Goal: Task Accomplishment & Management: Use online tool/utility

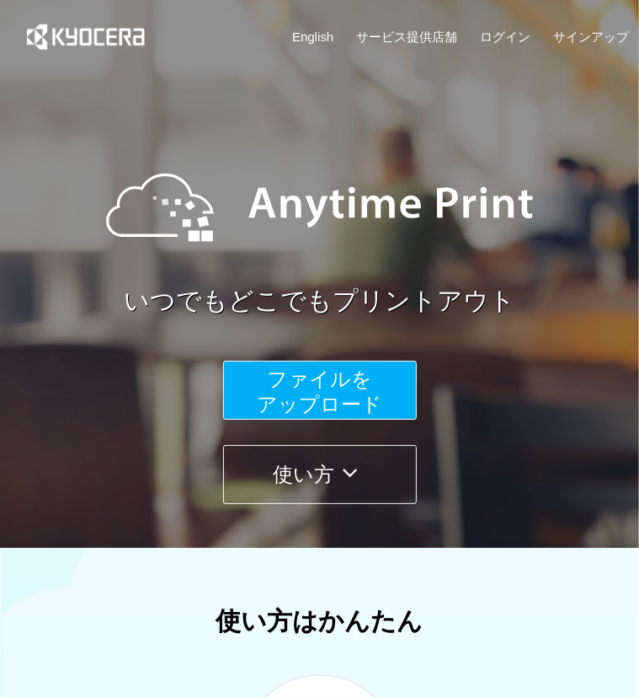
click at [390, 389] on button "ファイルを ​​アップロード" at bounding box center [320, 390] width 194 height 59
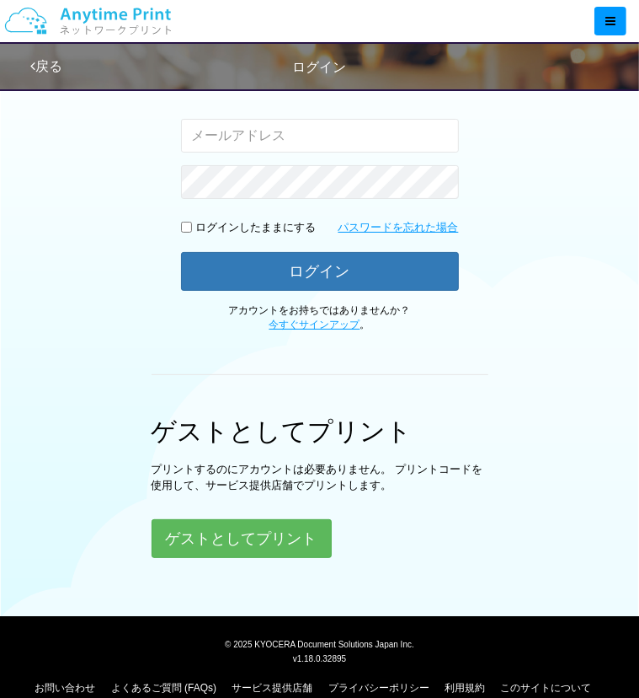
scroll to position [288, 0]
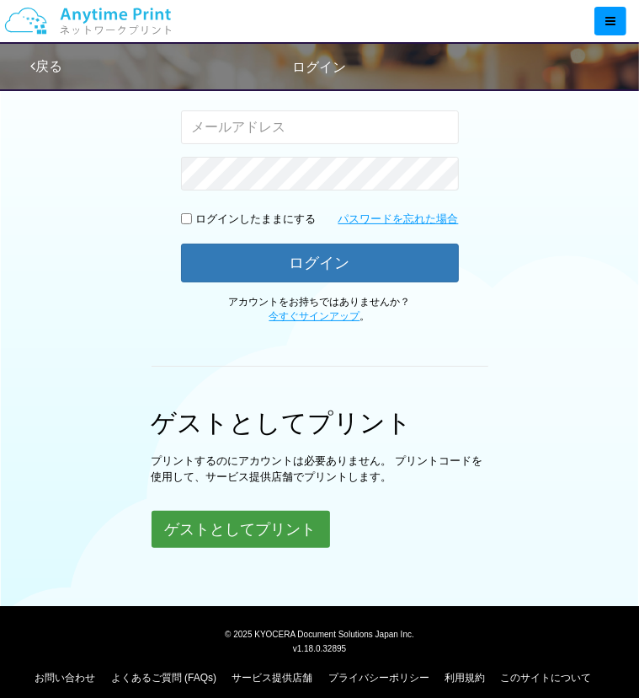
click at [292, 511] on button "ゲストとしてプリント" at bounding box center [241, 529] width 179 height 37
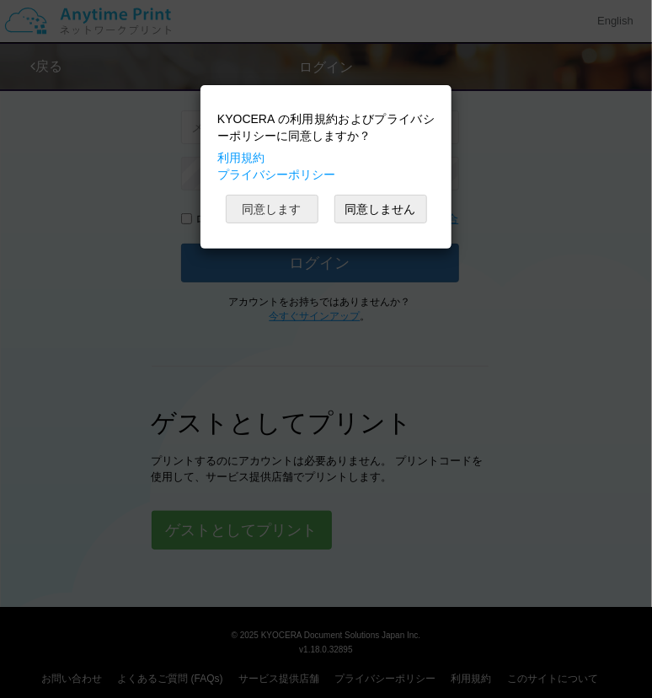
click at [300, 211] on button "同意します" at bounding box center [272, 209] width 93 height 29
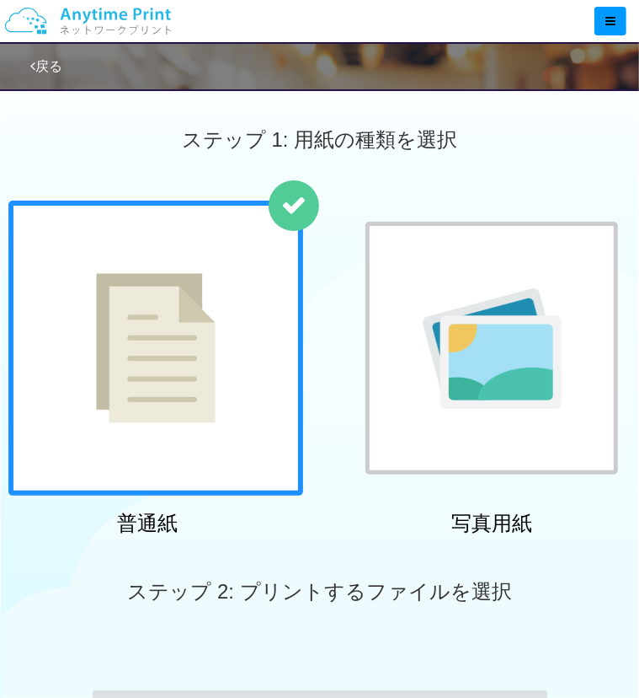
click at [216, 357] on div at bounding box center [155, 348] width 295 height 295
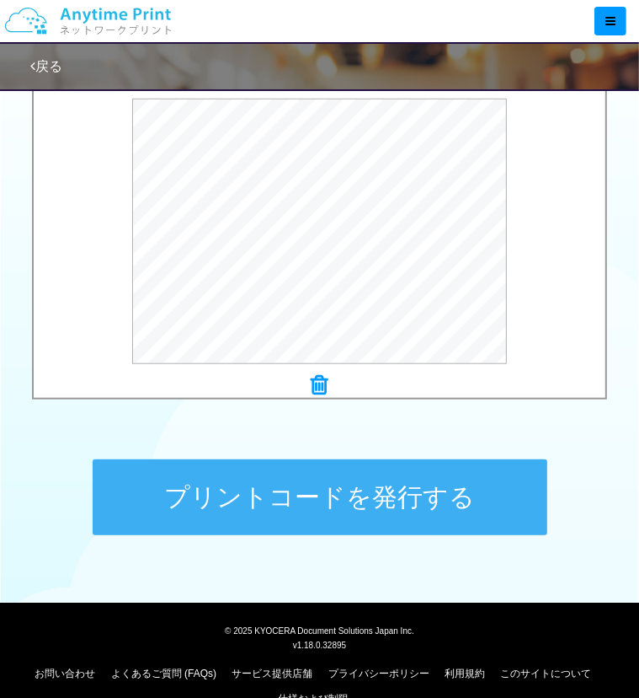
scroll to position [609, 0]
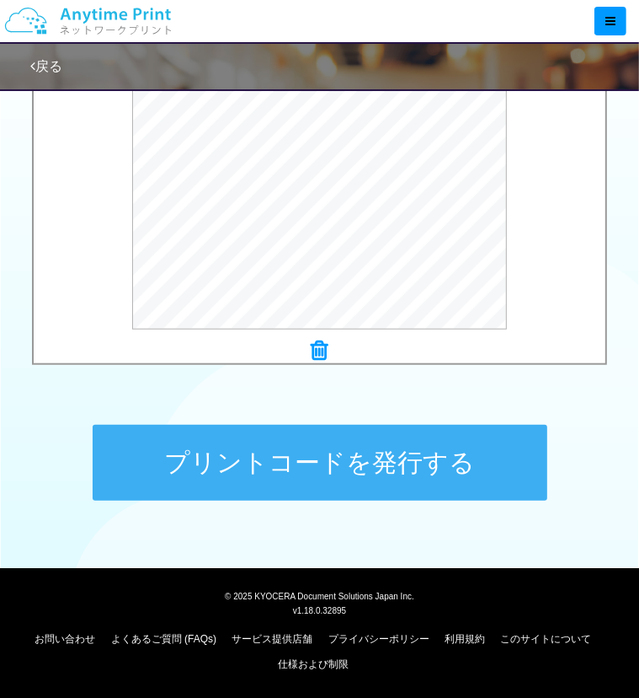
click at [363, 468] on button "プリントコードを発行する" at bounding box center [320, 463] width 455 height 76
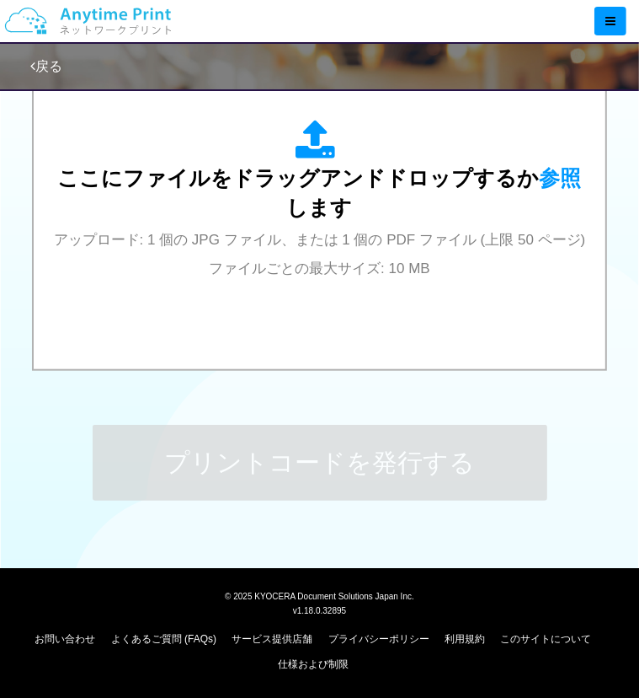
scroll to position [0, 0]
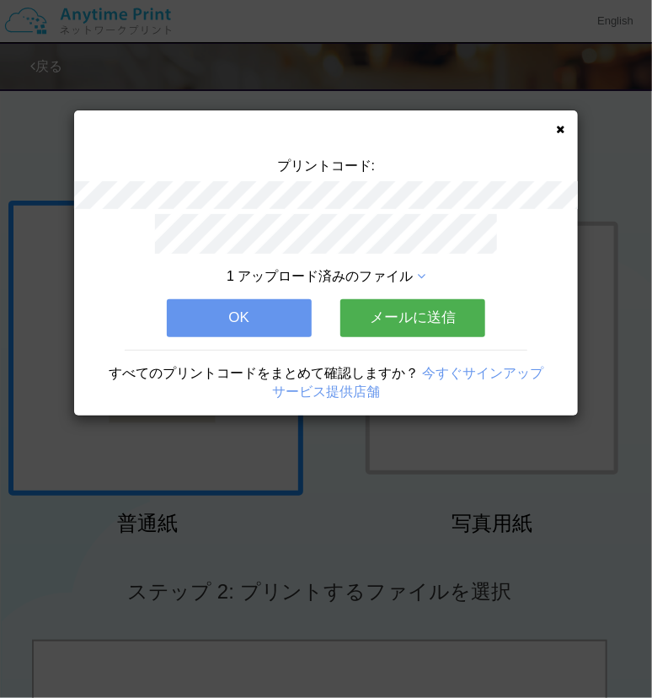
click at [413, 276] on span "1 アップロード済みのファイル" at bounding box center [320, 276] width 186 height 14
click at [420, 270] on icon at bounding box center [421, 276] width 8 height 13
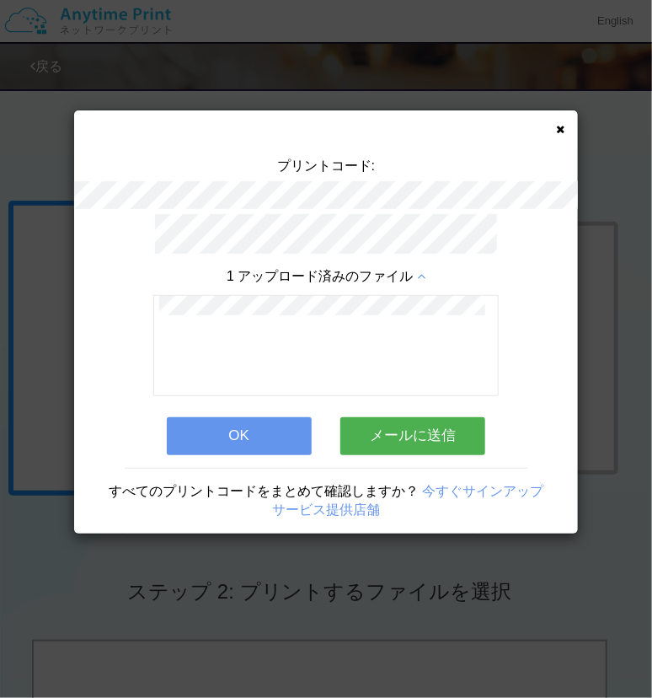
click at [269, 422] on button "OK" at bounding box center [239, 435] width 145 height 37
